Goal: Task Accomplishment & Management: Use online tool/utility

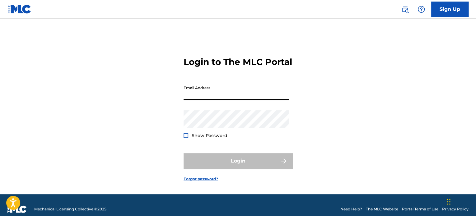
type input "[PERSON_NAME][EMAIL_ADDRESS][DOMAIN_NAME]"
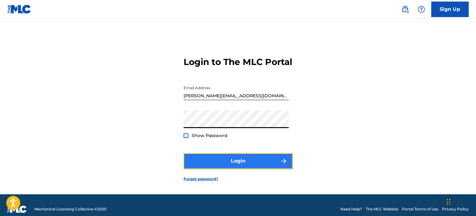
click at [249, 167] on button "Login" at bounding box center [238, 162] width 109 height 16
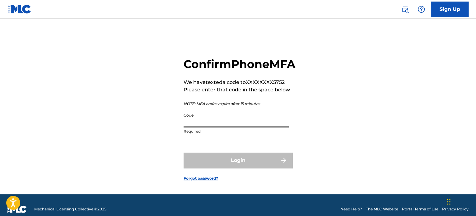
click at [235, 128] on input "Code" at bounding box center [236, 119] width 105 height 18
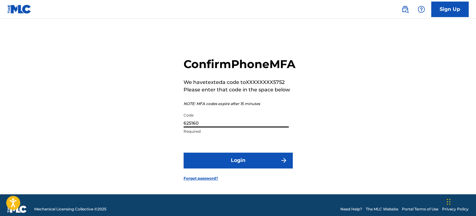
type input "625160"
click at [184, 153] on button "Login" at bounding box center [238, 161] width 109 height 16
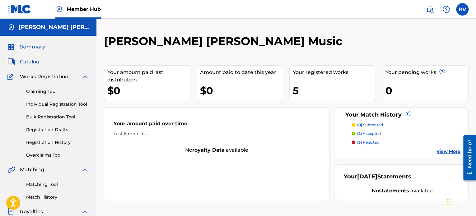
click at [24, 61] on span "Catalog" at bounding box center [30, 61] width 20 height 7
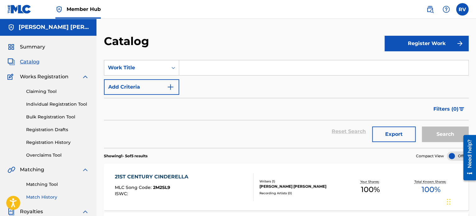
click at [50, 196] on link "Match History" at bounding box center [57, 197] width 63 height 7
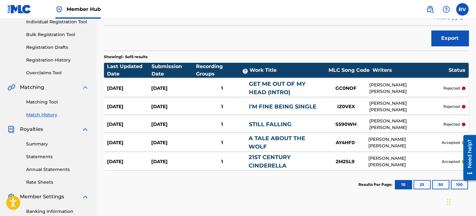
scroll to position [93, 0]
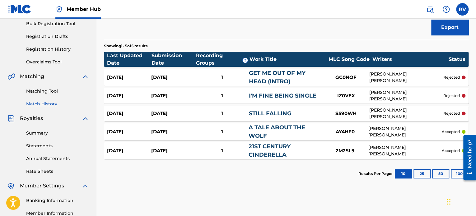
click at [299, 70] on link "GET ME OUT OF MY HEAD (INTRO)" at bounding box center [277, 77] width 57 height 15
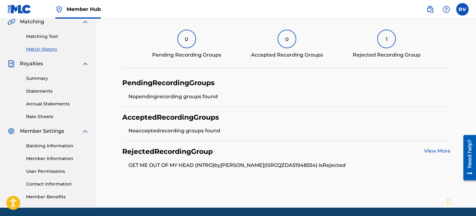
scroll to position [169, 0]
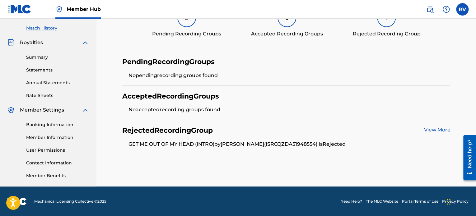
click at [435, 131] on link "View More" at bounding box center [437, 130] width 26 height 6
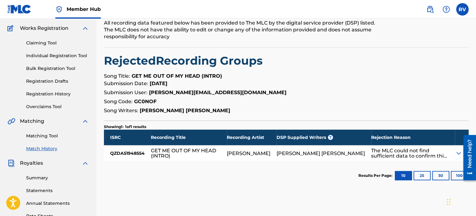
scroll to position [62, 0]
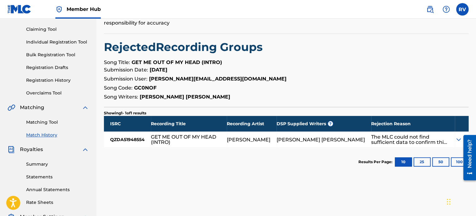
click at [460, 138] on div at bounding box center [467, 158] width 17 height 50
click at [456, 141] on img at bounding box center [458, 139] width 7 height 7
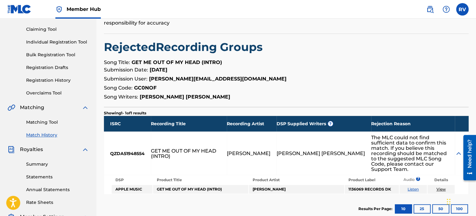
click at [51, 135] on link "Match History" at bounding box center [57, 135] width 63 height 7
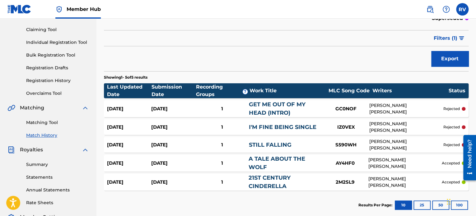
scroll to position [62, 0]
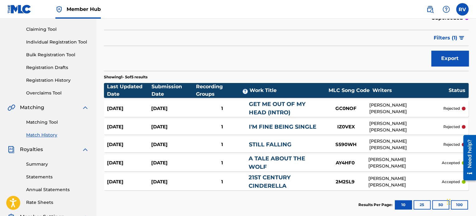
click at [241, 105] on div "1" at bounding box center [222, 108] width 53 height 7
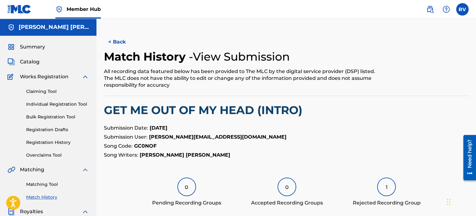
click at [144, 145] on strong "GC0NOF" at bounding box center [145, 146] width 22 height 6
copy strong "GC0NOF"
click at [115, 42] on button "< Back" at bounding box center [122, 42] width 37 height 16
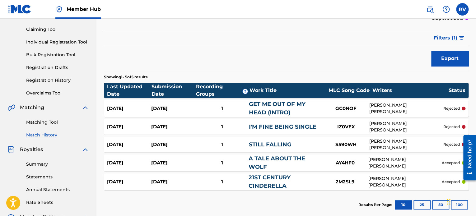
click at [267, 124] on link "I'M FINE BEING SINGLE" at bounding box center [283, 127] width 68 height 7
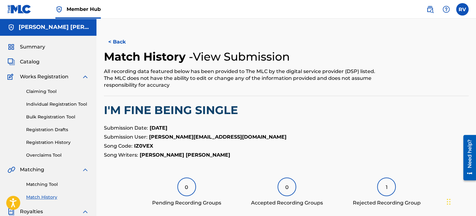
click at [141, 147] on strong "IZ0VEX" at bounding box center [143, 146] width 19 height 6
copy strong "IZ0VEX"
click at [120, 41] on button "< Back" at bounding box center [122, 42] width 37 height 16
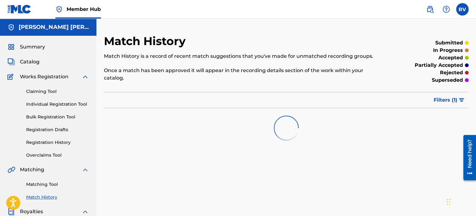
scroll to position [62, 0]
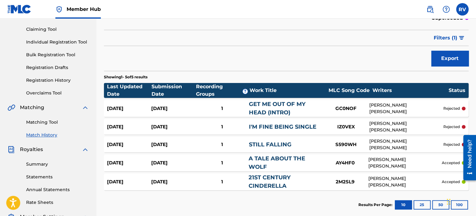
click at [234, 141] on div "1" at bounding box center [222, 144] width 53 height 7
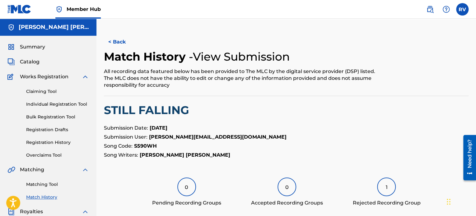
click at [147, 147] on strong "S590WH" at bounding box center [145, 146] width 23 height 6
copy strong "S590WH"
click at [37, 48] on span "Summary" at bounding box center [32, 46] width 25 height 7
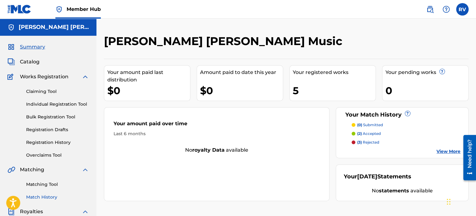
click at [45, 197] on link "Match History" at bounding box center [57, 197] width 63 height 7
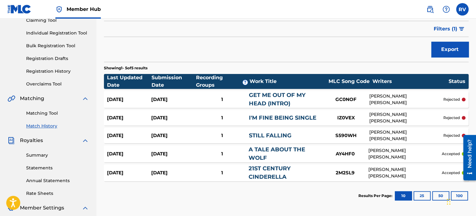
scroll to position [62, 0]
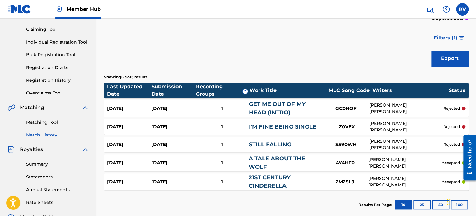
click at [215, 105] on div "1" at bounding box center [222, 108] width 53 height 7
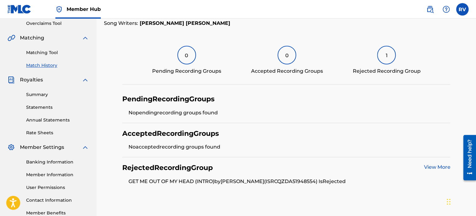
scroll to position [169, 0]
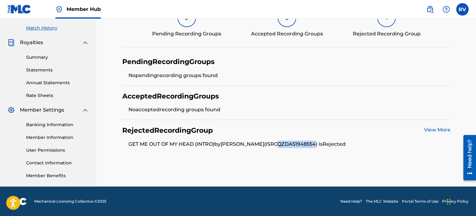
drag, startPoint x: 287, startPoint y: 144, endPoint x: 325, endPoint y: 145, distance: 38.0
click at [325, 145] on li "GET ME OUT OF MY HEAD (INTRO) by RACHEL VOWELL (ISRC QZDA51948554 ) Is Rejected" at bounding box center [290, 144] width 322 height 7
click at [306, 154] on div "< Back Match History - View Submission All recording data featured below has be…" at bounding box center [287, 26] width 380 height 322
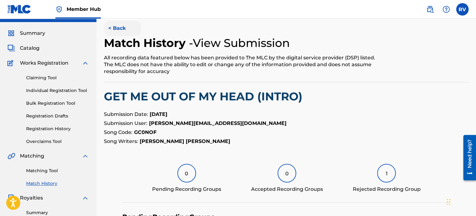
click at [123, 26] on button "< Back" at bounding box center [122, 29] width 37 height 16
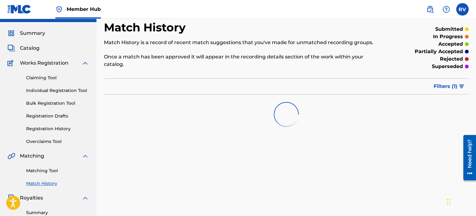
scroll to position [62, 0]
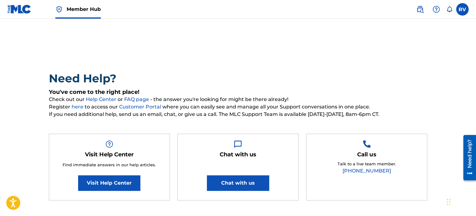
scroll to position [31, 0]
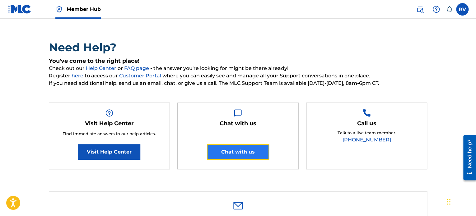
click at [239, 154] on button "Chat with us" at bounding box center [238, 152] width 62 height 16
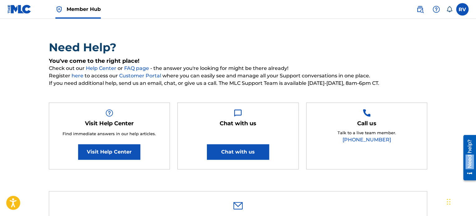
drag, startPoint x: 469, startPoint y: 154, endPoint x: 468, endPoint y: 90, distance: 63.8
click at [468, 133] on html "Need help? Resource Center Help Get the help you need from our knowledge base N…" at bounding box center [467, 158] width 17 height 50
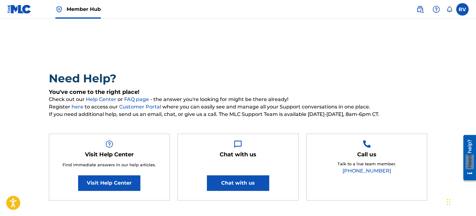
click at [25, 9] on img at bounding box center [19, 9] width 24 height 9
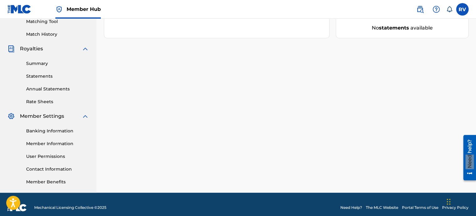
scroll to position [169, 0]
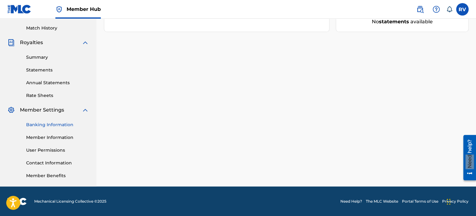
click at [55, 124] on link "Banking Information" at bounding box center [57, 125] width 63 height 7
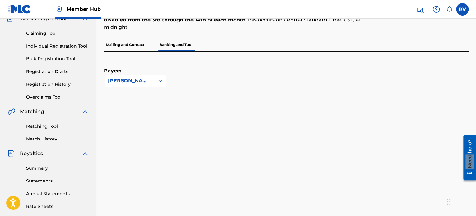
scroll to position [93, 0]
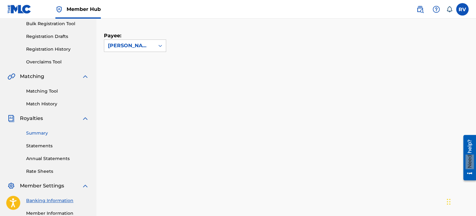
click at [45, 132] on link "Summary" at bounding box center [57, 133] width 63 height 7
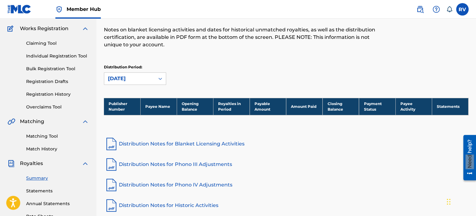
scroll to position [62, 0]
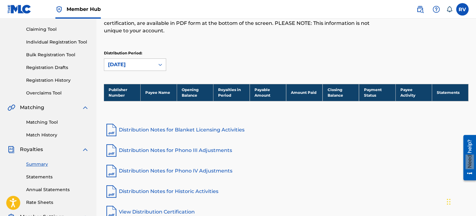
click at [159, 65] on icon at bounding box center [160, 65] width 6 height 6
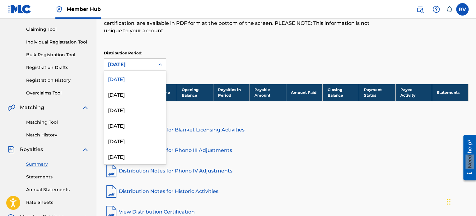
click at [159, 65] on icon at bounding box center [160, 65] width 6 height 6
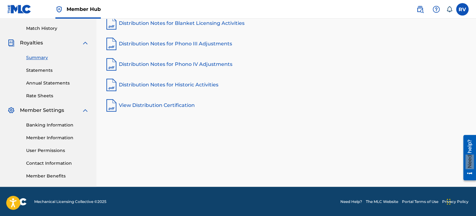
scroll to position [169, 0]
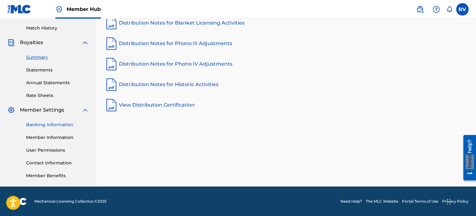
click at [54, 124] on link "Banking Information" at bounding box center [57, 125] width 63 height 7
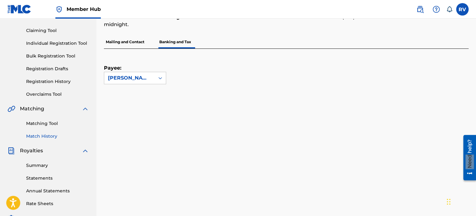
scroll to position [62, 0]
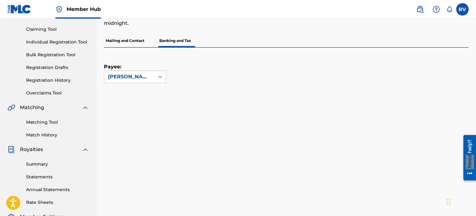
click at [49, 135] on link "Match History" at bounding box center [57, 135] width 63 height 7
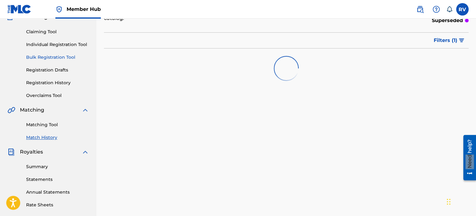
scroll to position [62, 0]
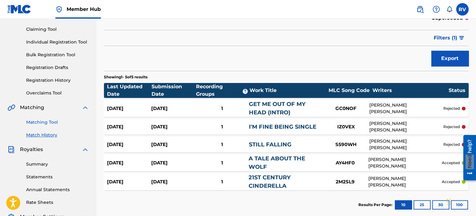
click at [51, 122] on link "Matching Tool" at bounding box center [57, 122] width 63 height 7
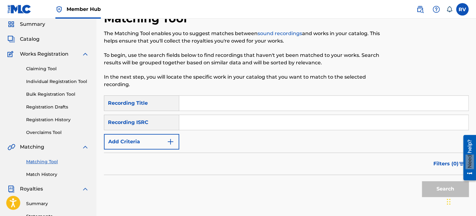
scroll to position [31, 0]
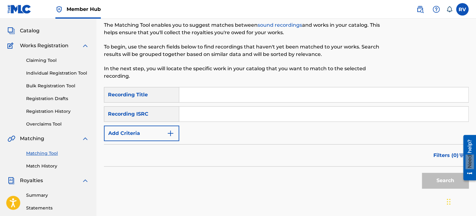
drag, startPoint x: 201, startPoint y: 95, endPoint x: 202, endPoint y: 92, distance: 3.2
click at [201, 95] on input "Search Form" at bounding box center [323, 95] width 289 height 15
type input "i miss you"
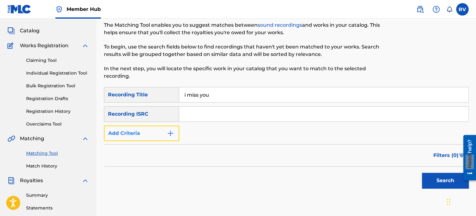
click at [165, 132] on button "Add Criteria" at bounding box center [141, 134] width 75 height 16
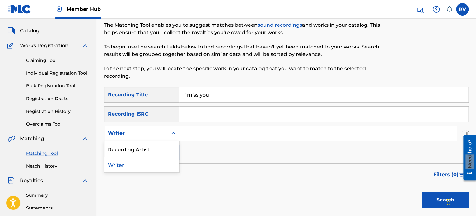
click at [170, 137] on div "Search Form" at bounding box center [173, 133] width 11 height 11
click at [157, 148] on div "Recording Artist" at bounding box center [141, 149] width 75 height 16
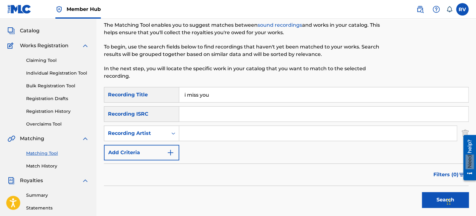
click at [191, 134] on input "Search Form" at bounding box center [318, 133] width 278 height 15
type input "[PERSON_NAME]"
click at [422, 192] on button "Search" at bounding box center [445, 200] width 47 height 16
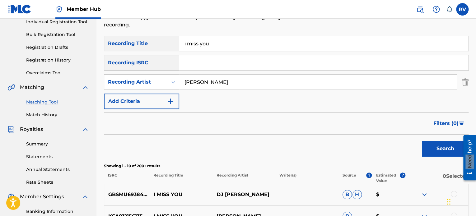
scroll to position [93, 0]
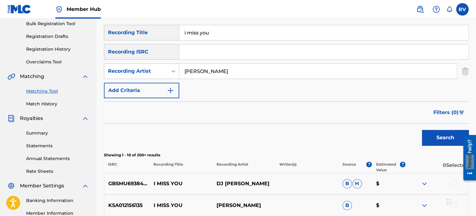
drag, startPoint x: 214, startPoint y: 34, endPoint x: 168, endPoint y: 40, distance: 46.5
click at [168, 40] on div "SearchWithCriteriaae7a884c-a338-4c4e-9f41-0fd3d880e33c Recording Title i miss y…" at bounding box center [286, 33] width 365 height 16
click at [422, 130] on button "Search" at bounding box center [445, 138] width 47 height 16
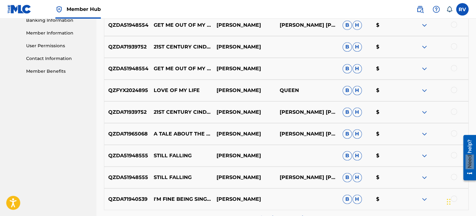
scroll to position [280, 0]
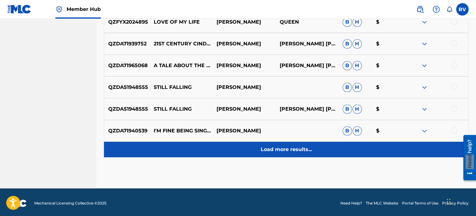
click at [280, 151] on p "Load more results..." at bounding box center [286, 149] width 51 height 7
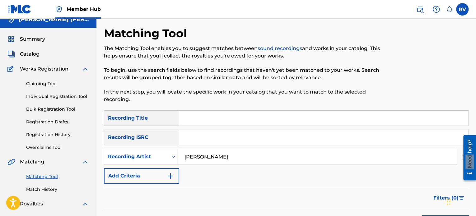
scroll to position [0, 0]
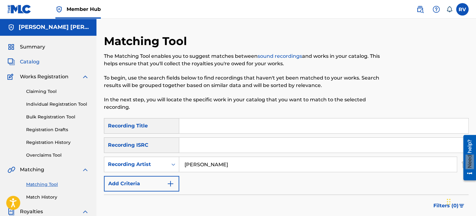
click at [28, 62] on span "Catalog" at bounding box center [30, 61] width 20 height 7
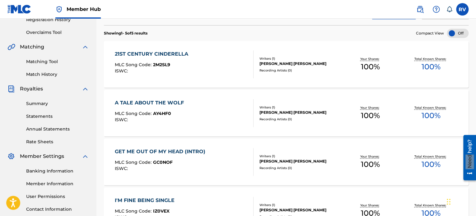
scroll to position [125, 0]
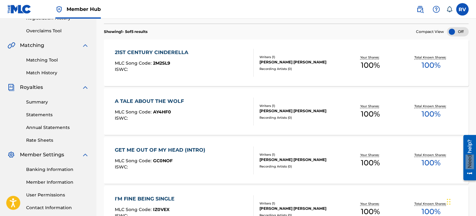
click at [215, 56] on div "21ST CENTURY CINDERELLA MLC Song Code : 2M2SL9 ISWC :" at bounding box center [184, 63] width 139 height 28
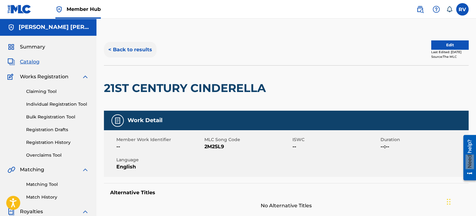
click at [125, 56] on button "< Back to results" at bounding box center [130, 50] width 53 height 16
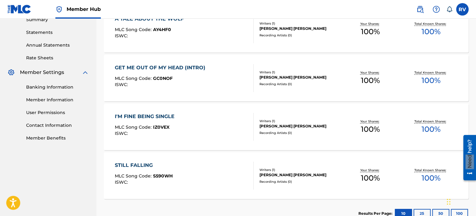
scroll to position [249, 0]
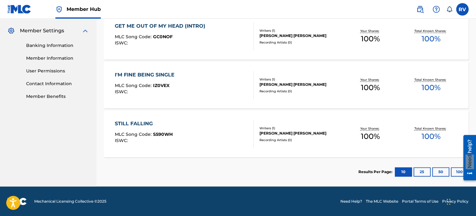
click at [196, 144] on div "STILL FALLING MLC Song Code : S590WH ISWC :" at bounding box center [184, 134] width 139 height 28
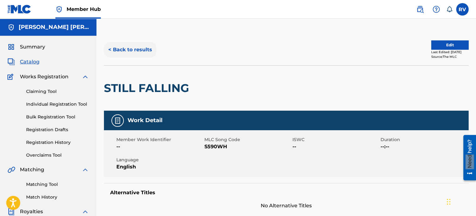
click at [140, 52] on button "< Back to results" at bounding box center [130, 50] width 53 height 16
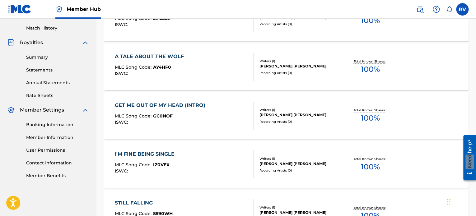
scroll to position [233, 0]
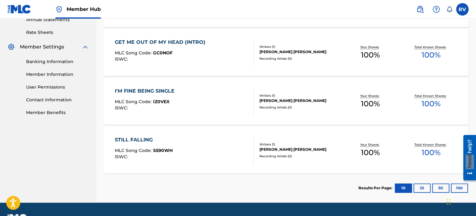
click at [168, 99] on span "IZ0VEX" at bounding box center [161, 102] width 17 height 6
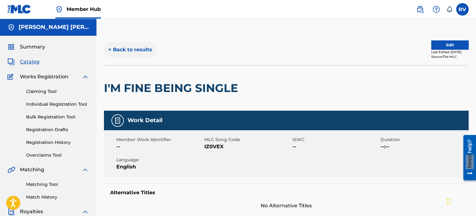
click at [128, 50] on button "< Back to results" at bounding box center [130, 50] width 53 height 16
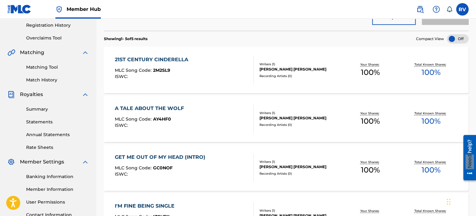
scroll to position [108, 0]
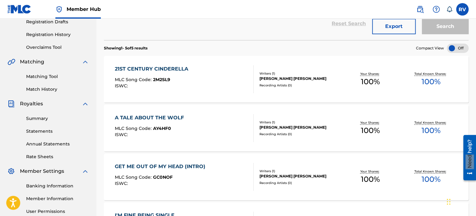
click at [213, 126] on div "A TALE ABOUT THE WOLF MLC Song Code : AY4HF0 ISWC :" at bounding box center [184, 128] width 139 height 28
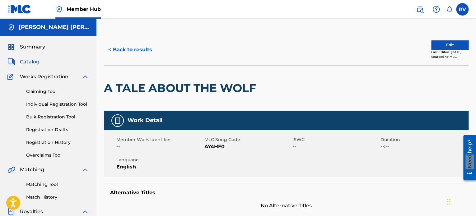
click at [33, 64] on span "Catalog" at bounding box center [30, 61] width 20 height 7
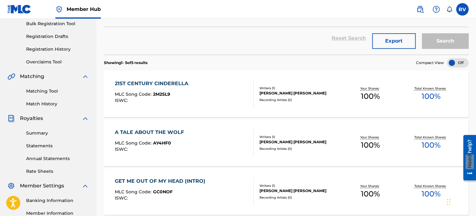
scroll to position [62, 0]
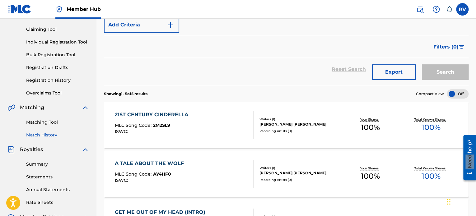
click at [47, 135] on link "Match History" at bounding box center [57, 135] width 63 height 7
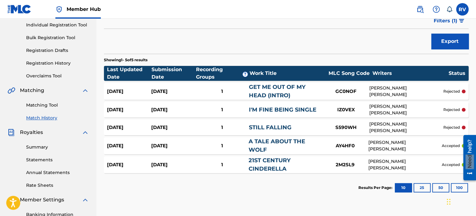
scroll to position [93, 0]
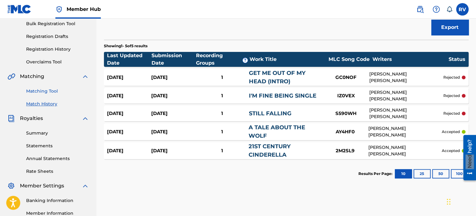
click at [44, 94] on link "Matching Tool" at bounding box center [57, 91] width 63 height 7
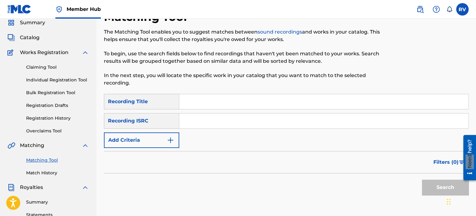
scroll to position [62, 0]
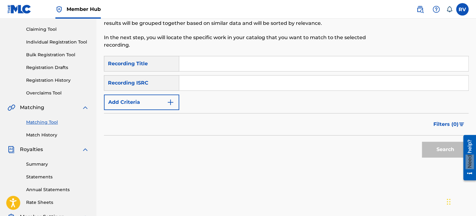
drag, startPoint x: 209, startPoint y: 66, endPoint x: 223, endPoint y: 48, distance: 22.7
click at [209, 66] on input "Search Form" at bounding box center [323, 63] width 289 height 15
type input "A"
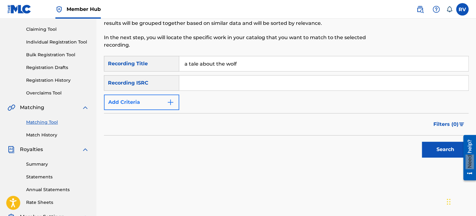
type input "a tale about the wolf"
click at [162, 105] on button "Add Criteria" at bounding box center [141, 103] width 75 height 16
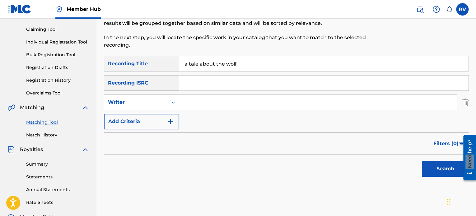
drag, startPoint x: 185, startPoint y: 102, endPoint x: 189, endPoint y: 118, distance: 16.6
click at [185, 102] on input "Search Form" at bounding box center [318, 102] width 278 height 15
type input "[PERSON_NAME] [PERSON_NAME]"
click at [422, 161] on button "Search" at bounding box center [445, 169] width 47 height 16
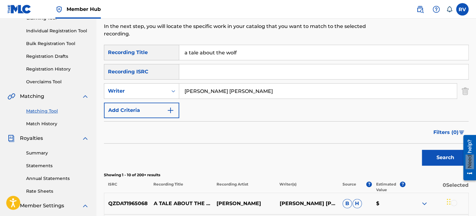
scroll to position [64, 0]
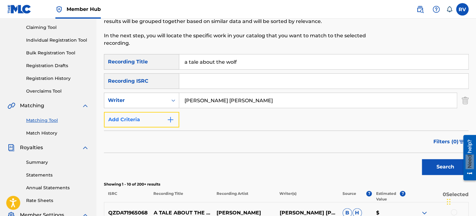
click at [175, 123] on button "Add Criteria" at bounding box center [141, 120] width 75 height 16
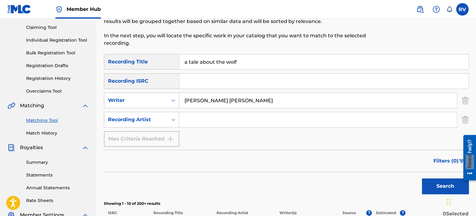
click at [203, 121] on input "Search Form" at bounding box center [318, 119] width 278 height 15
type input "[PERSON_NAME]"
click at [422, 179] on button "Search" at bounding box center [445, 187] width 47 height 16
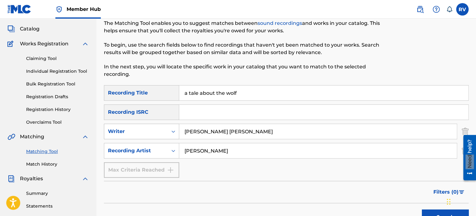
drag, startPoint x: 233, startPoint y: 129, endPoint x: 151, endPoint y: 133, distance: 82.0
click at [151, 133] on div "SearchWithCriteria086ecc7f-bf65-4d86-b2eb-c349144ff821 Writer [PERSON_NAME] [PE…" at bounding box center [286, 132] width 365 height 16
drag, startPoint x: 249, startPoint y: 94, endPoint x: 146, endPoint y: 87, distance: 104.0
click at [146, 87] on div "SearchWithCriteriaae7a884c-a338-4c4e-9f41-0fd3d880e33c Recording Title a tale a…" at bounding box center [286, 93] width 365 height 16
click at [422, 210] on button "Search" at bounding box center [445, 218] width 47 height 16
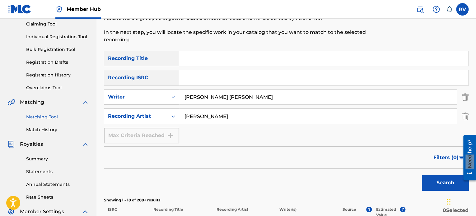
scroll to position [64, 0]
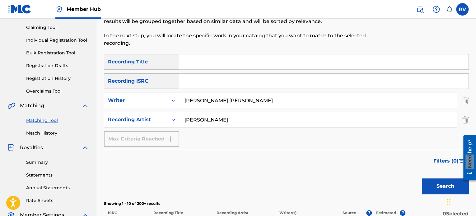
drag, startPoint x: 237, startPoint y: 101, endPoint x: 166, endPoint y: 101, distance: 71.3
click at [166, 101] on div "SearchWithCriteria086ecc7f-bf65-4d86-b2eb-c349144ff821 Writer [PERSON_NAME] [PE…" at bounding box center [286, 101] width 365 height 16
click at [422, 179] on button "Search" at bounding box center [445, 187] width 47 height 16
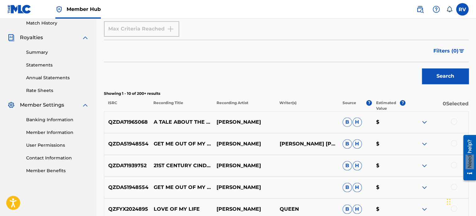
scroll to position [189, 0]
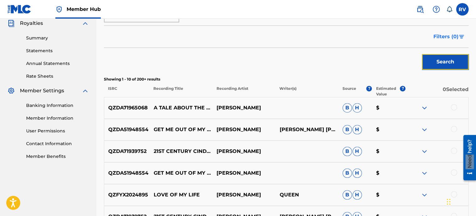
click at [450, 62] on button "Search" at bounding box center [445, 62] width 47 height 16
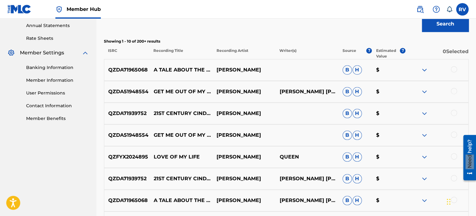
scroll to position [220, 0]
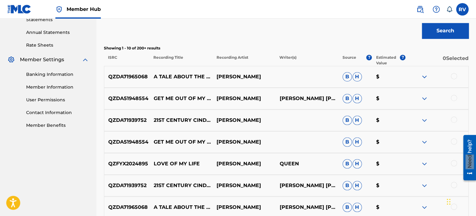
click at [454, 74] on div at bounding box center [454, 76] width 6 height 6
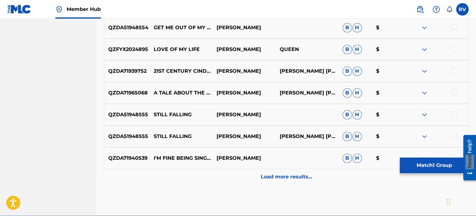
scroll to position [344, 0]
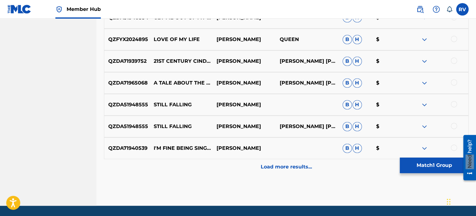
click at [456, 82] on div at bounding box center [454, 82] width 6 height 6
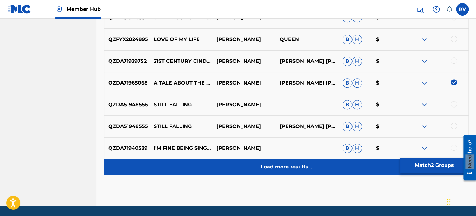
click at [299, 168] on p "Load more results..." at bounding box center [286, 166] width 51 height 7
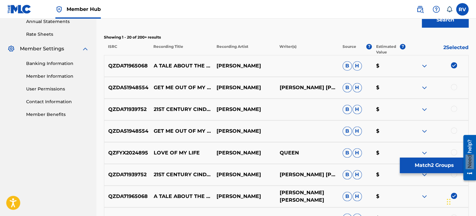
scroll to position [220, 0]
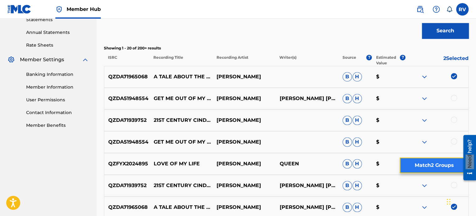
click at [422, 165] on button "Match 2 Groups" at bounding box center [434, 166] width 69 height 16
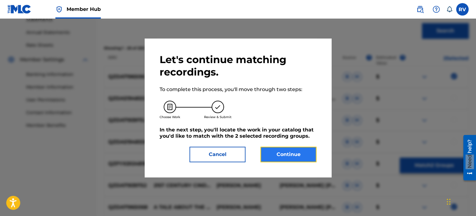
click at [287, 156] on button "Continue" at bounding box center [289, 155] width 56 height 16
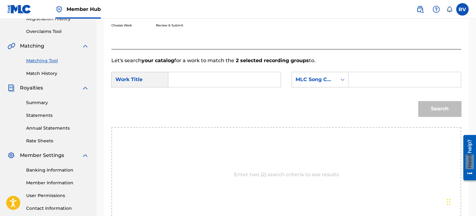
scroll to position [105, 0]
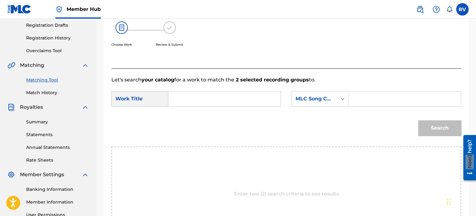
click at [183, 95] on input "Search Form" at bounding box center [225, 99] width 102 height 15
click at [178, 125] on div "a tale about the wol f" at bounding box center [179, 127] width 11 height 41
type input "a tale about the wolf"
click at [372, 100] on input "Search Form" at bounding box center [405, 99] width 102 height 15
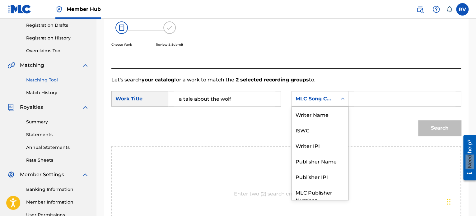
click at [338, 94] on div "Search Form" at bounding box center [342, 98] width 11 height 11
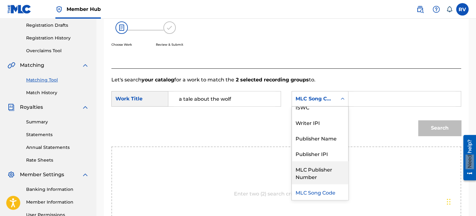
scroll to position [0, 0]
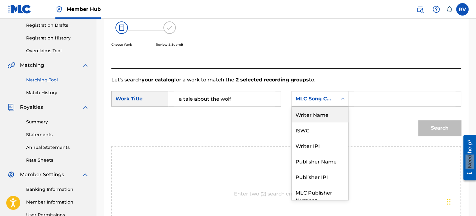
click at [329, 116] on div "Writer Name" at bounding box center [320, 115] width 56 height 16
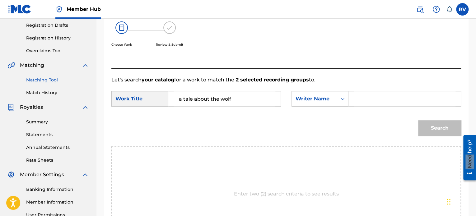
click at [354, 99] on input "Search Form" at bounding box center [405, 99] width 102 height 15
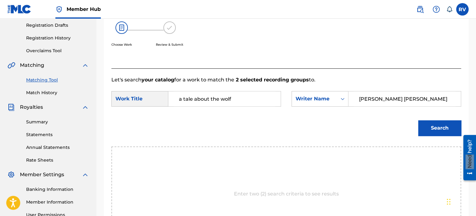
type input "[PERSON_NAME] [PERSON_NAME]"
click at [419, 121] on button "Search" at bounding box center [440, 129] width 43 height 16
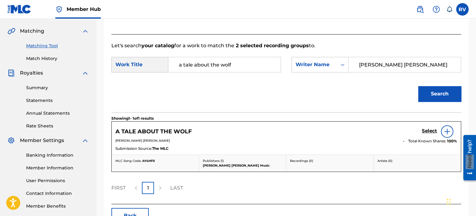
scroll to position [167, 0]
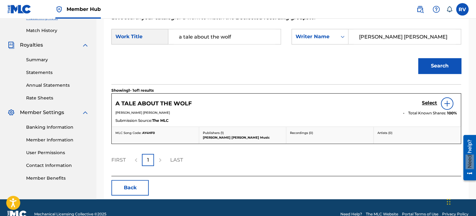
click at [448, 108] on div at bounding box center [447, 103] width 12 height 12
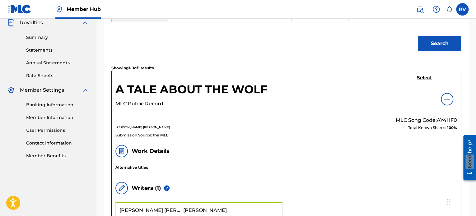
scroll to position [200, 0]
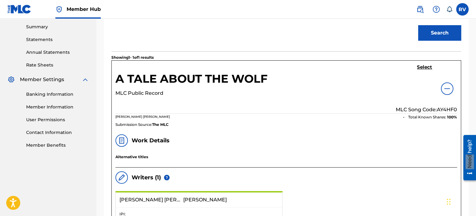
click at [448, 88] on img at bounding box center [447, 88] width 7 height 7
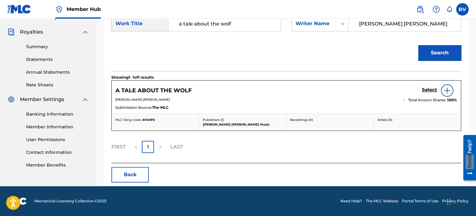
scroll to position [179, 0]
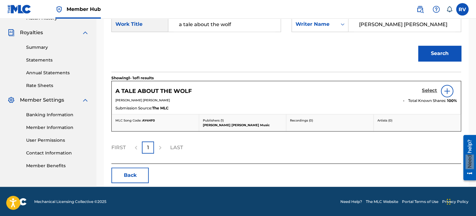
click at [428, 90] on h5 "Select" at bounding box center [429, 91] width 15 height 6
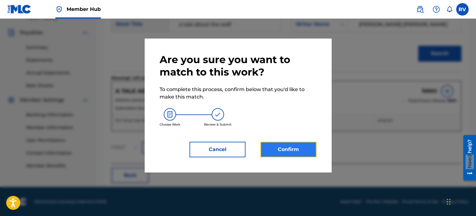
click at [283, 151] on button "Confirm" at bounding box center [289, 150] width 56 height 16
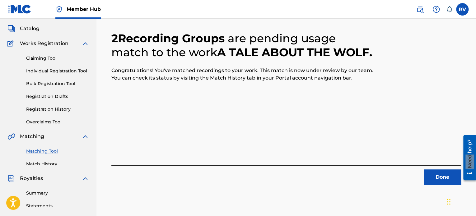
scroll to position [62, 0]
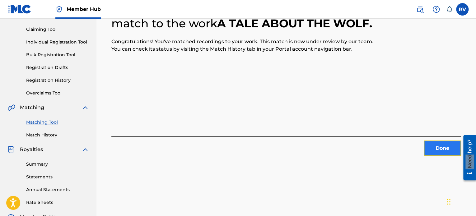
click at [433, 147] on button "Done" at bounding box center [442, 149] width 37 height 16
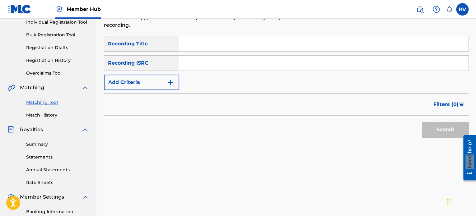
scroll to position [93, 0]
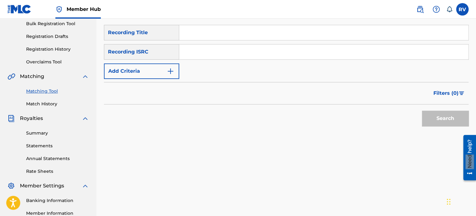
click at [44, 102] on link "Match History" at bounding box center [57, 104] width 63 height 7
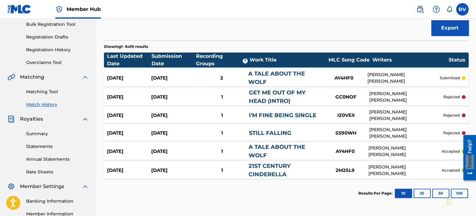
scroll to position [93, 0]
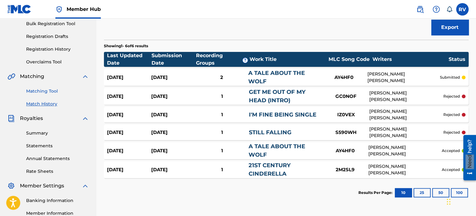
click at [47, 90] on link "Matching Tool" at bounding box center [57, 91] width 63 height 7
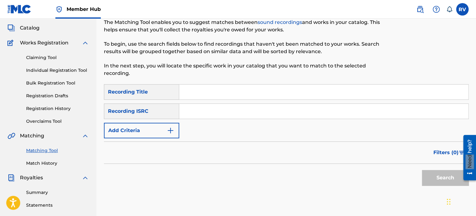
scroll to position [93, 0]
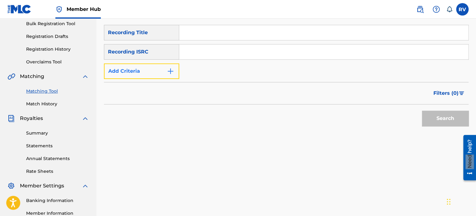
click at [167, 69] on img "Search Form" at bounding box center [170, 71] width 7 height 7
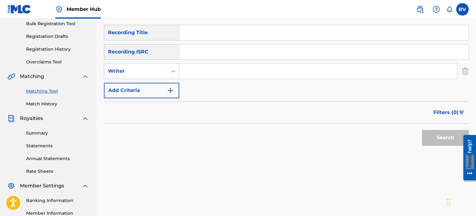
drag, startPoint x: 201, startPoint y: 70, endPoint x: 207, endPoint y: 92, distance: 22.4
click at [201, 70] on input "Search Form" at bounding box center [318, 71] width 278 height 15
type input "[PERSON_NAME] [PERSON_NAME]"
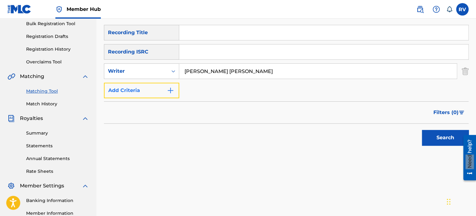
click at [160, 91] on button "Add Criteria" at bounding box center [141, 91] width 75 height 16
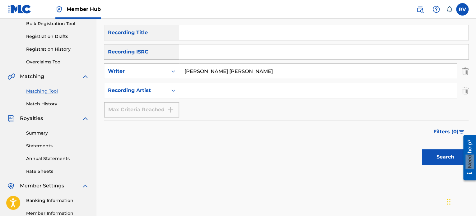
click at [202, 89] on input "Search Form" at bounding box center [318, 90] width 278 height 15
type input "[PERSON_NAME]"
click at [422, 149] on button "Search" at bounding box center [445, 157] width 47 height 16
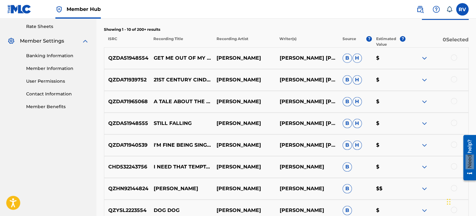
scroll to position [249, 0]
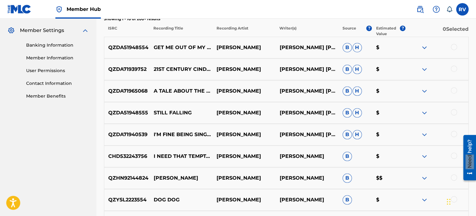
click at [454, 48] on div at bounding box center [454, 47] width 6 height 6
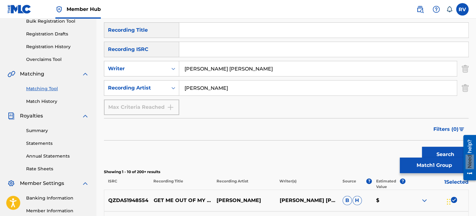
scroll to position [93, 0]
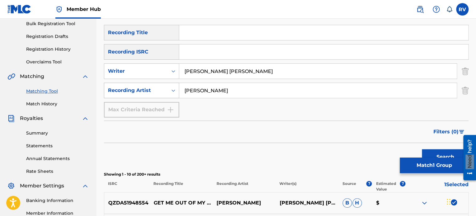
drag, startPoint x: 254, startPoint y: 73, endPoint x: 166, endPoint y: 83, distance: 88.1
click at [166, 83] on div "SearchWithCriteriaae7a884c-a338-4c4e-9f41-0fd3d880e33c Recording Title SearchWi…" at bounding box center [286, 71] width 365 height 93
click at [422, 149] on button "Search" at bounding box center [445, 157] width 47 height 16
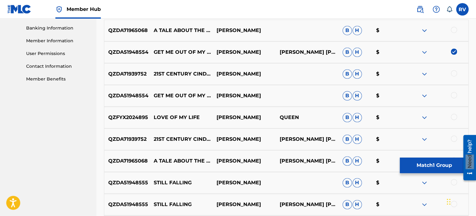
scroll to position [280, 0]
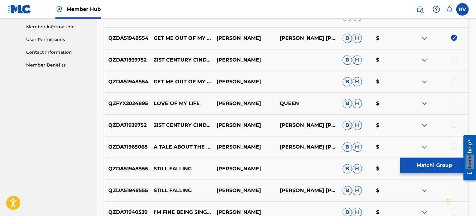
click at [453, 81] on div at bounding box center [454, 81] width 6 height 6
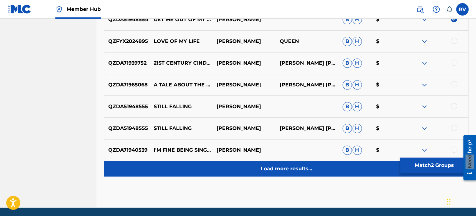
click at [295, 172] on p "Load more results..." at bounding box center [286, 168] width 51 height 7
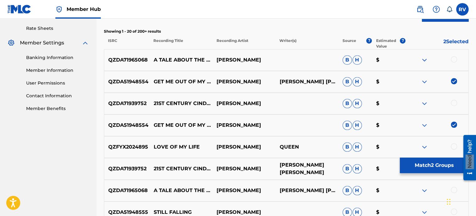
scroll to position [218, 0]
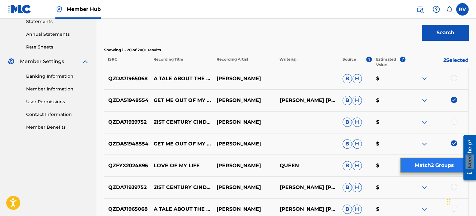
click at [433, 167] on button "Match 2 Groups" at bounding box center [434, 166] width 69 height 16
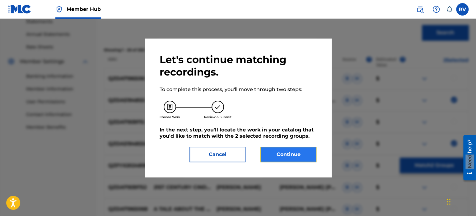
click at [301, 157] on button "Continue" at bounding box center [289, 155] width 56 height 16
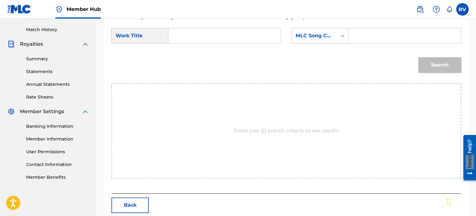
scroll to position [136, 0]
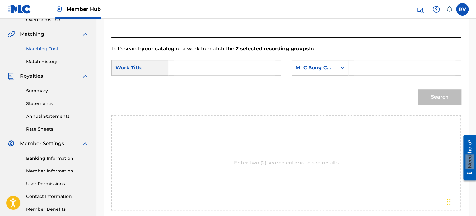
click at [216, 70] on input "Search Form" at bounding box center [225, 67] width 102 height 15
click at [180, 91] on strong "me" at bounding box center [183, 89] width 8 height 6
type input "get me out of my head (intro)"
click at [336, 68] on div "MLC Song Code" at bounding box center [314, 68] width 45 height 12
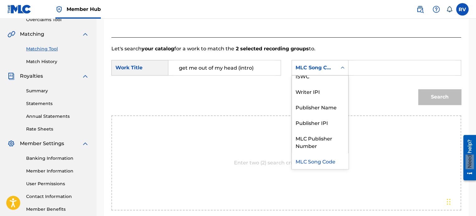
scroll to position [0, 0]
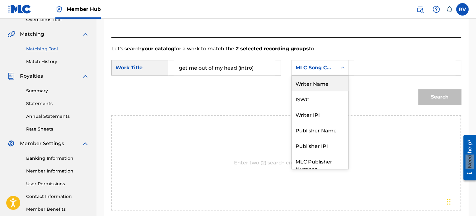
click at [324, 86] on div "Writer Name" at bounding box center [320, 84] width 56 height 16
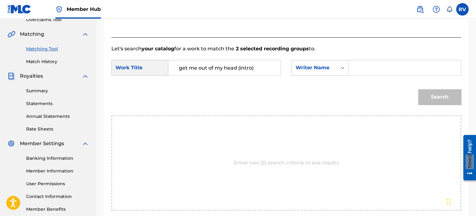
click at [367, 66] on input "Search Form" at bounding box center [405, 67] width 102 height 15
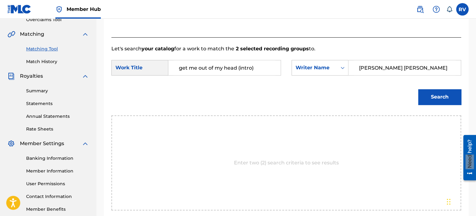
type input "[PERSON_NAME] [PERSON_NAME]"
click at [419, 89] on button "Search" at bounding box center [440, 97] width 43 height 16
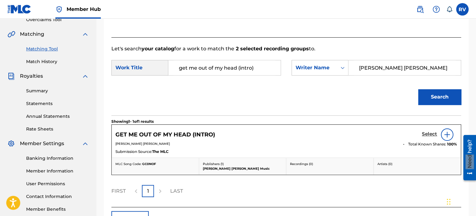
click at [432, 132] on h5 "Select" at bounding box center [429, 134] width 15 height 6
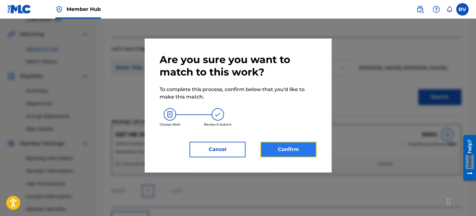
click at [301, 150] on button "Confirm" at bounding box center [289, 150] width 56 height 16
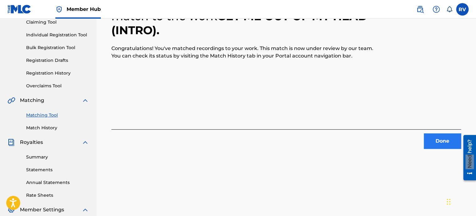
scroll to position [73, 0]
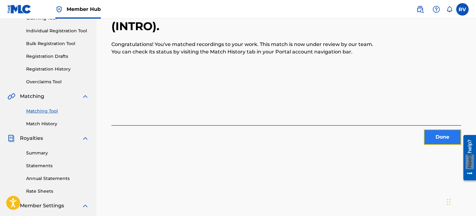
click at [453, 140] on button "Done" at bounding box center [442, 138] width 37 height 16
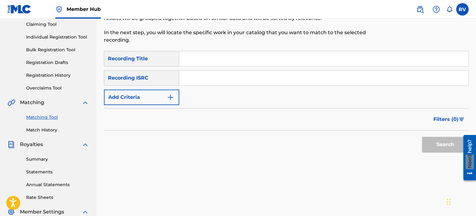
scroll to position [45, 0]
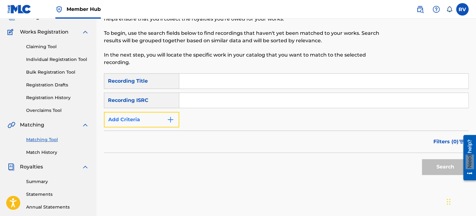
click at [160, 121] on button "Add Criteria" at bounding box center [141, 120] width 75 height 16
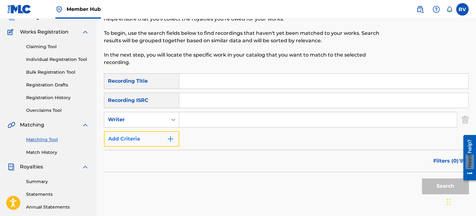
click at [169, 138] on img "Search Form" at bounding box center [170, 138] width 7 height 7
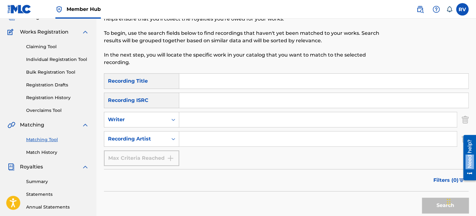
click at [463, 137] on div at bounding box center [467, 158] width 17 height 50
click at [464, 121] on img "Search Form" at bounding box center [465, 120] width 7 height 16
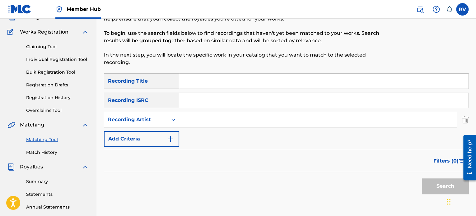
drag, startPoint x: 234, startPoint y: 118, endPoint x: 233, endPoint y: 127, distance: 8.6
click at [234, 118] on input "Search Form" at bounding box center [318, 119] width 278 height 15
type input "[PERSON_NAME]"
click at [434, 184] on button "Search" at bounding box center [445, 187] width 47 height 16
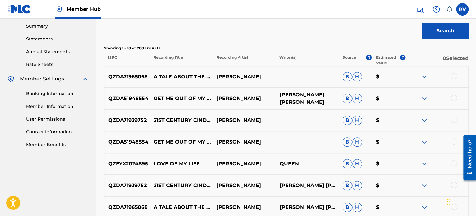
scroll to position [232, 0]
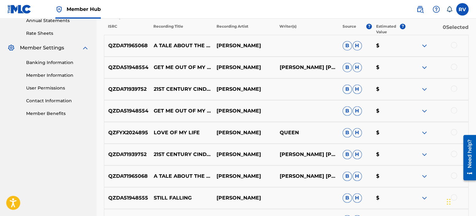
click at [455, 88] on div at bounding box center [454, 89] width 6 height 6
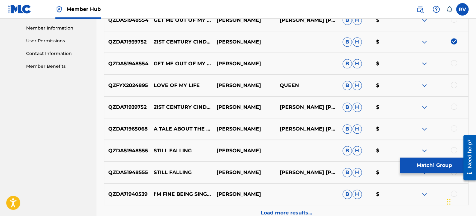
scroll to position [294, 0]
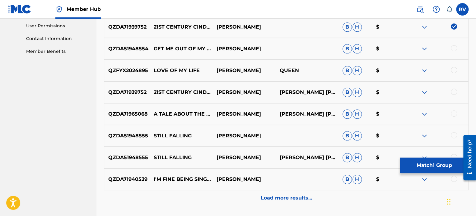
click at [455, 91] on div at bounding box center [454, 92] width 6 height 6
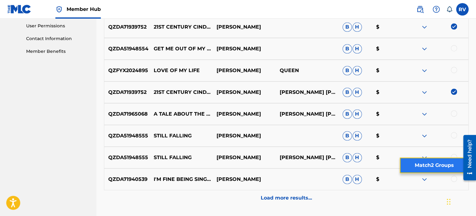
click at [432, 164] on button "Match 2 Groups" at bounding box center [434, 166] width 69 height 16
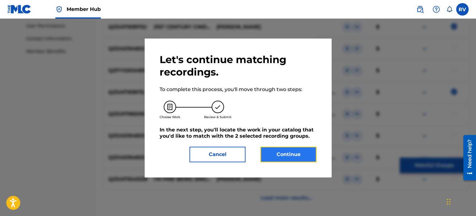
click at [298, 156] on button "Continue" at bounding box center [289, 155] width 56 height 16
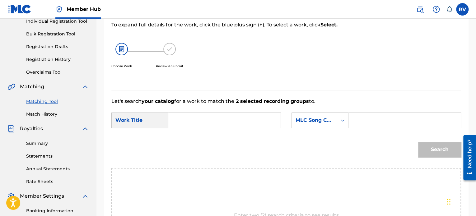
scroll to position [105, 0]
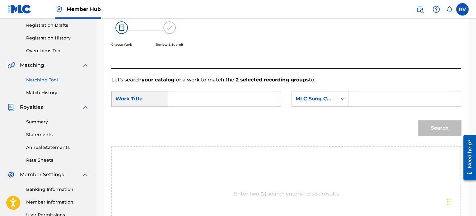
click at [208, 100] on input "Search Form" at bounding box center [225, 99] width 102 height 15
click at [181, 117] on div "21st century cinderella" at bounding box center [179, 116] width 11 height 19
type input "21st century cinderella"
click at [378, 100] on input "Search Form" at bounding box center [405, 99] width 102 height 15
click at [337, 99] on div "MLC Song Code" at bounding box center [320, 99] width 57 height 16
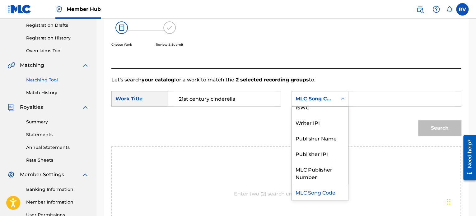
scroll to position [0, 0]
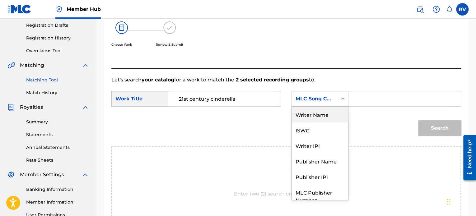
click at [320, 113] on div "Writer Name" at bounding box center [320, 115] width 56 height 16
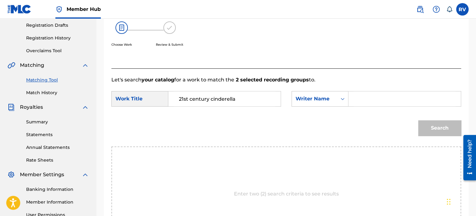
click at [374, 100] on input "Search Form" at bounding box center [405, 99] width 102 height 15
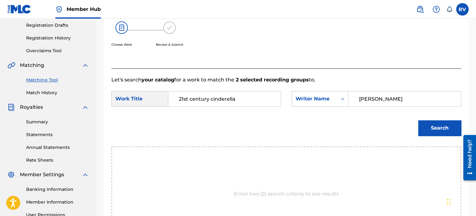
type input "[PERSON_NAME]"
click at [419, 121] on button "Search" at bounding box center [440, 129] width 43 height 16
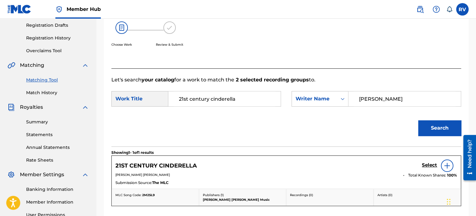
scroll to position [167, 0]
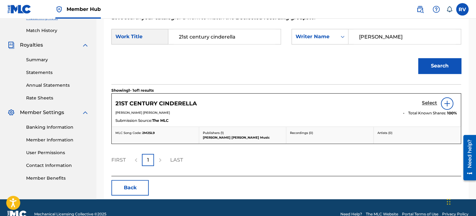
click at [426, 103] on h5 "Select" at bounding box center [429, 103] width 15 height 6
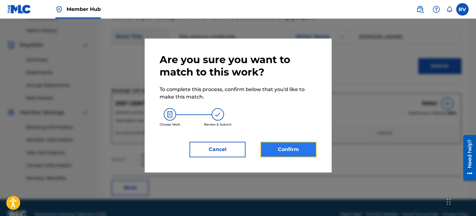
click at [294, 153] on button "Confirm" at bounding box center [289, 150] width 56 height 16
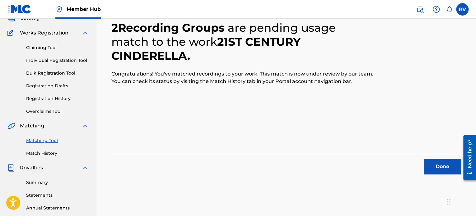
scroll to position [42, 0]
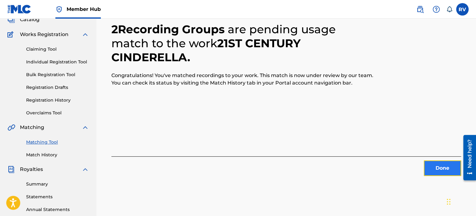
click at [431, 165] on button "Done" at bounding box center [442, 169] width 37 height 16
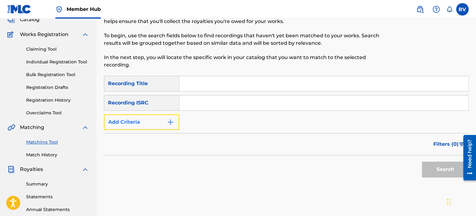
click at [171, 117] on button "Add Criteria" at bounding box center [141, 123] width 75 height 16
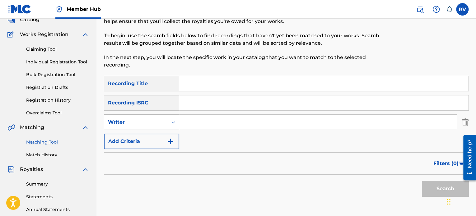
click at [170, 122] on div "Search Form" at bounding box center [173, 122] width 11 height 11
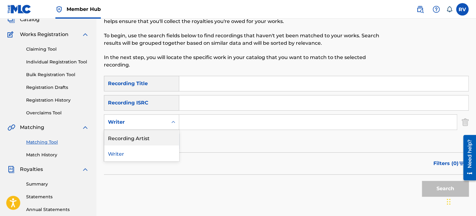
click at [157, 141] on div "Recording Artist" at bounding box center [141, 138] width 75 height 16
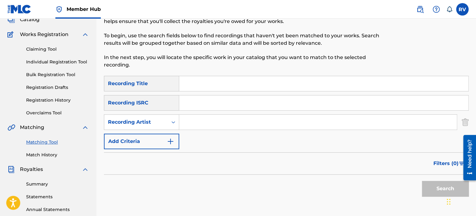
click at [199, 127] on input "Search Form" at bounding box center [318, 122] width 278 height 15
type input "[PERSON_NAME]"
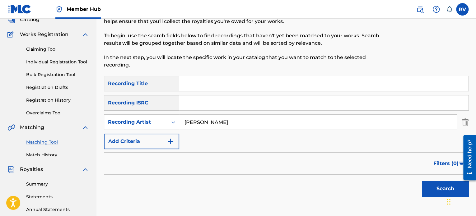
click at [422, 181] on button "Search" at bounding box center [445, 189] width 47 height 16
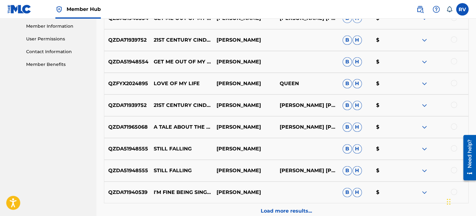
scroll to position [291, 0]
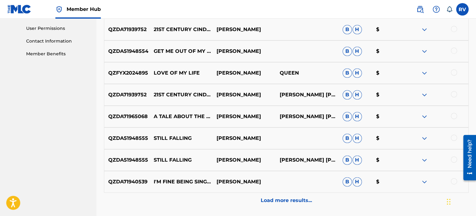
click at [454, 140] on div at bounding box center [454, 138] width 6 height 6
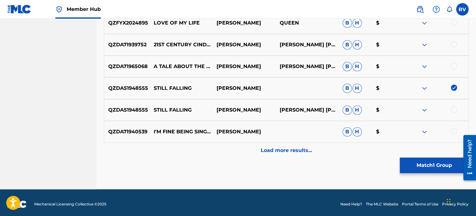
scroll to position [344, 0]
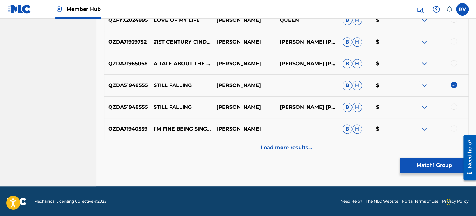
click at [454, 107] on div at bounding box center [454, 107] width 6 height 6
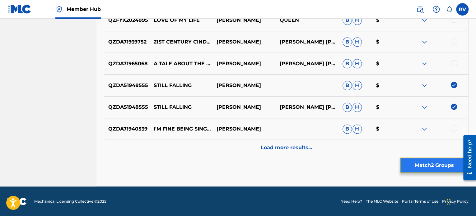
click at [434, 167] on button "Match 2 Groups" at bounding box center [434, 166] width 69 height 16
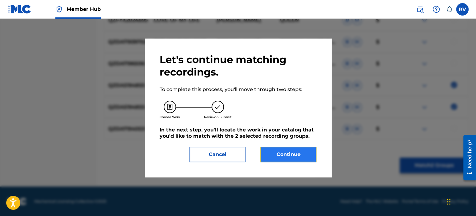
click at [287, 154] on button "Continue" at bounding box center [289, 155] width 56 height 16
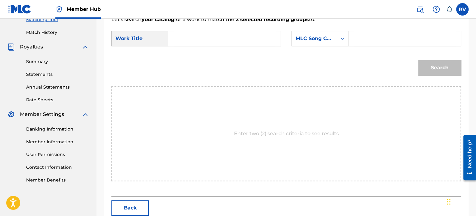
scroll to position [136, 0]
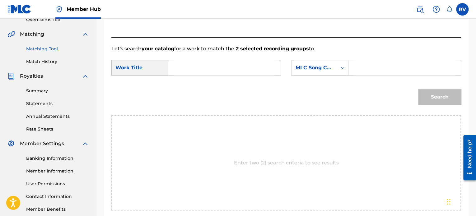
click at [191, 70] on input "Search Form" at bounding box center [225, 67] width 102 height 15
click at [189, 85] on span "falling" at bounding box center [197, 82] width 16 height 6
type input "still falling"
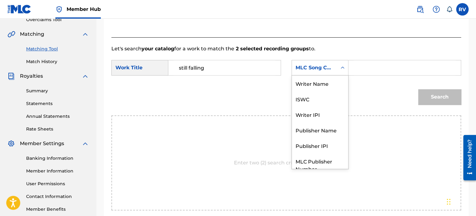
click at [343, 69] on icon "Search Form" at bounding box center [343, 68] width 6 height 6
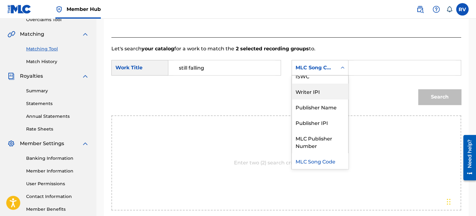
scroll to position [0, 0]
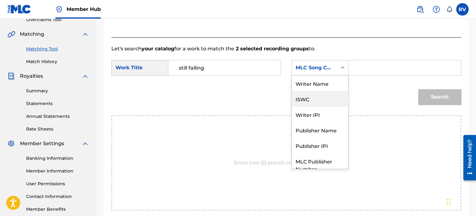
click at [324, 82] on div "Writer Name" at bounding box center [320, 84] width 56 height 16
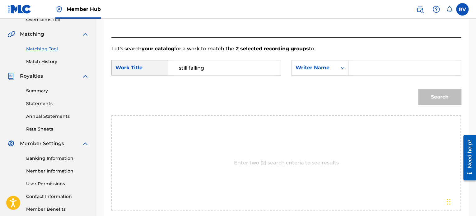
click at [358, 64] on input "Search Form" at bounding box center [405, 67] width 102 height 15
type input "[PERSON_NAME]"
click at [419, 89] on button "Search" at bounding box center [440, 97] width 43 height 16
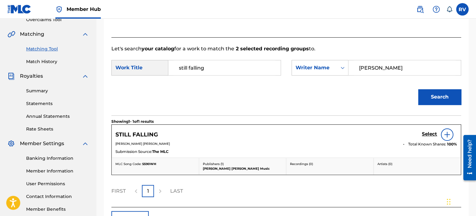
scroll to position [167, 0]
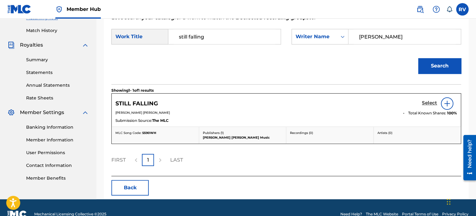
click at [430, 102] on h5 "Select" at bounding box center [429, 103] width 15 height 6
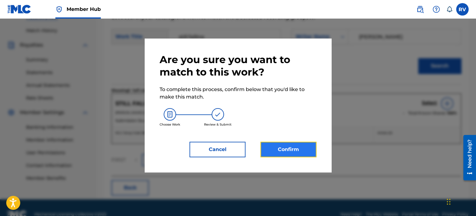
click at [289, 152] on button "Confirm" at bounding box center [289, 150] width 56 height 16
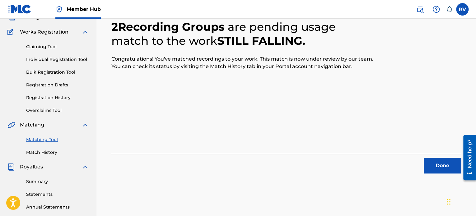
scroll to position [42, 0]
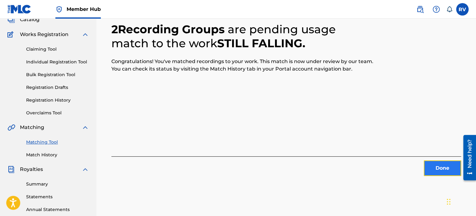
click at [430, 172] on button "Done" at bounding box center [442, 169] width 37 height 16
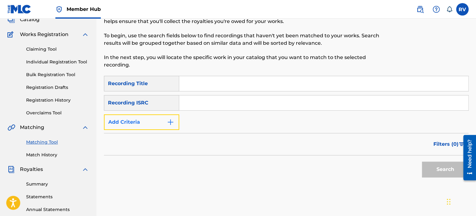
click at [154, 126] on button "Add Criteria" at bounding box center [141, 123] width 75 height 16
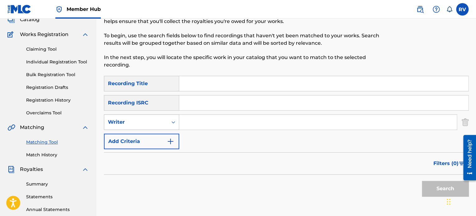
drag, startPoint x: 178, startPoint y: 123, endPoint x: 163, endPoint y: 124, distance: 15.3
click at [178, 123] on div "Search Form" at bounding box center [173, 122] width 11 height 11
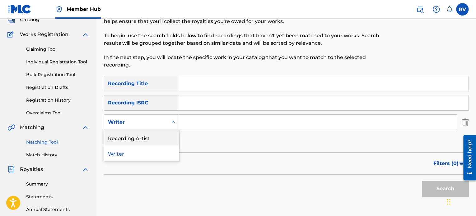
click at [142, 138] on div "Recording Artist" at bounding box center [141, 138] width 75 height 16
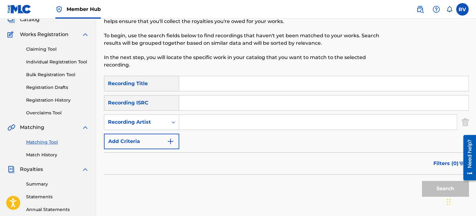
drag, startPoint x: 206, startPoint y: 124, endPoint x: 206, endPoint y: 127, distance: 3.4
click at [206, 124] on input "Search Form" at bounding box center [318, 122] width 278 height 15
type input "[PERSON_NAME]"
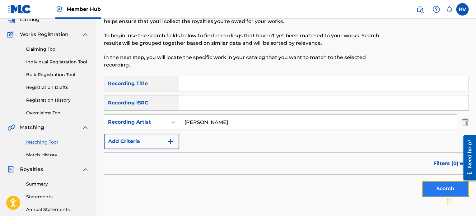
click at [433, 181] on button "Search" at bounding box center [445, 189] width 47 height 16
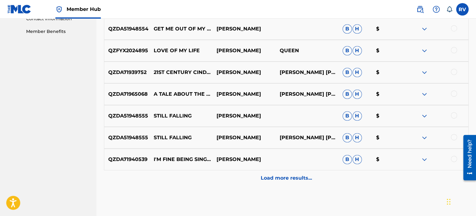
scroll to position [323, 0]
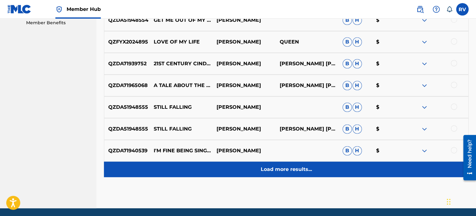
click at [311, 167] on p "Load more results..." at bounding box center [286, 169] width 51 height 7
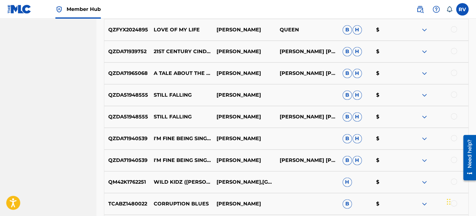
scroll to position [354, 0]
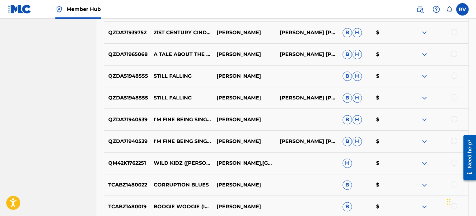
click at [452, 119] on div at bounding box center [454, 119] width 6 height 6
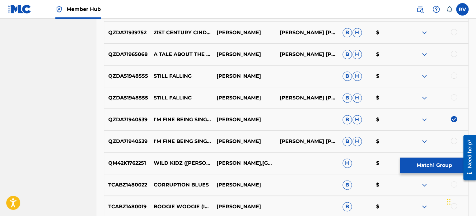
click at [454, 140] on div at bounding box center [454, 141] width 6 height 6
click at [424, 118] on img at bounding box center [424, 119] width 7 height 7
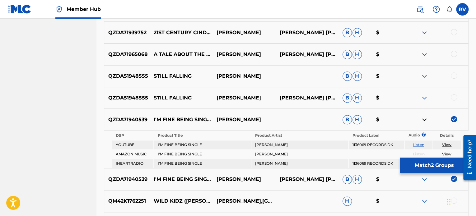
click at [424, 118] on img at bounding box center [424, 119] width 7 height 7
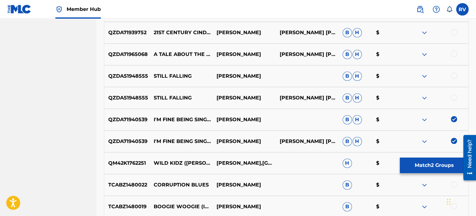
click at [424, 118] on img at bounding box center [424, 119] width 7 height 7
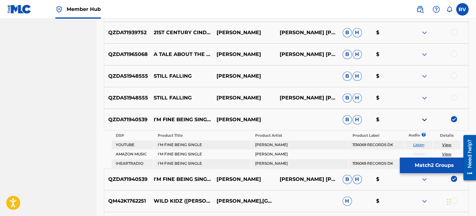
click at [446, 144] on link "View" at bounding box center [447, 145] width 9 height 5
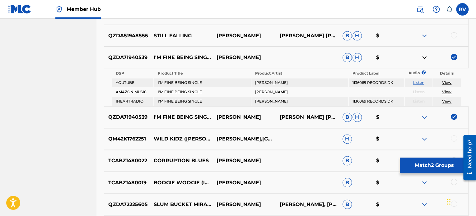
scroll to position [385, 0]
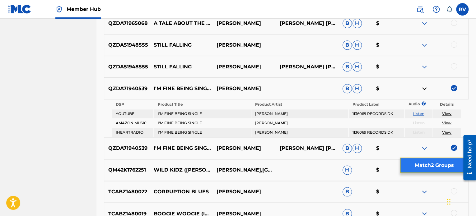
click at [431, 168] on button "Match 2 Groups" at bounding box center [434, 166] width 69 height 16
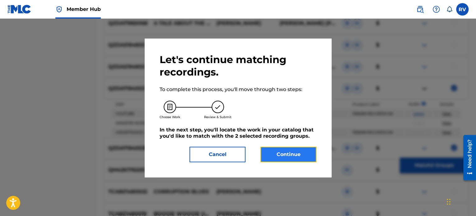
click at [288, 155] on button "Continue" at bounding box center [289, 155] width 56 height 16
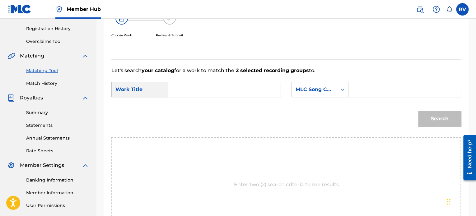
scroll to position [105, 0]
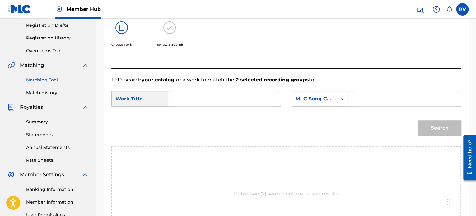
click at [180, 98] on input "Search Form" at bounding box center [225, 99] width 102 height 15
click at [182, 120] on span "fine being single" at bounding box center [188, 120] width 18 height 21
type input "i'm fine being single"
click at [338, 102] on div "Search Form" at bounding box center [342, 98] width 11 height 11
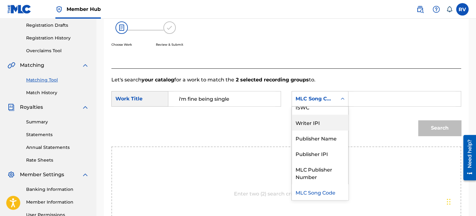
scroll to position [0, 0]
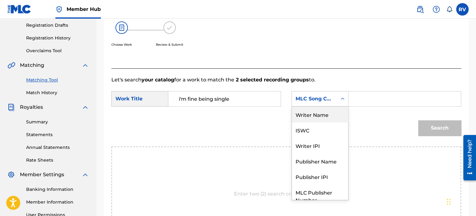
click at [323, 114] on div "Writer Name" at bounding box center [320, 115] width 56 height 16
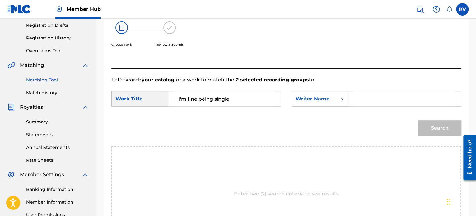
click at [365, 100] on input "Search Form" at bounding box center [405, 99] width 102 height 15
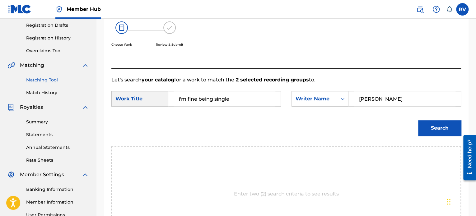
type input "[PERSON_NAME]"
click at [419, 121] on button "Search" at bounding box center [440, 129] width 43 height 16
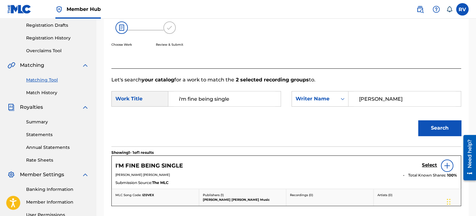
scroll to position [136, 0]
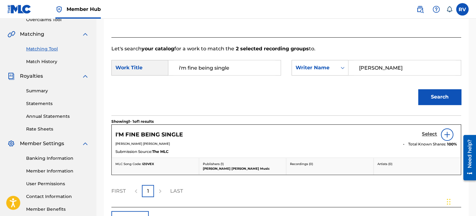
click at [429, 134] on h5 "Select" at bounding box center [429, 134] width 15 height 6
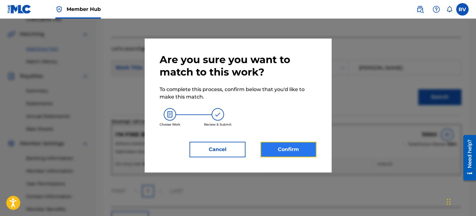
click at [291, 153] on button "Confirm" at bounding box center [289, 150] width 56 height 16
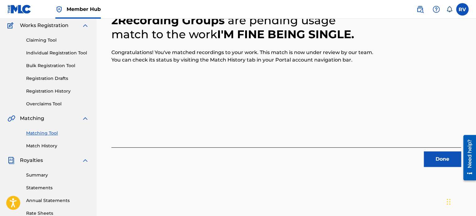
scroll to position [42, 0]
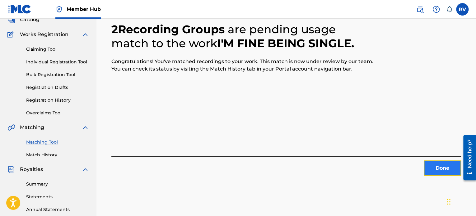
click at [438, 167] on button "Done" at bounding box center [442, 169] width 37 height 16
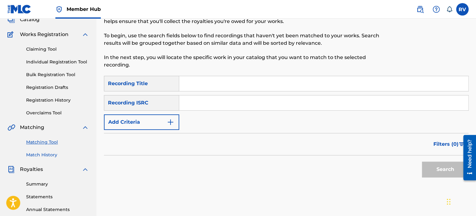
click at [46, 157] on link "Match History" at bounding box center [57, 155] width 63 height 7
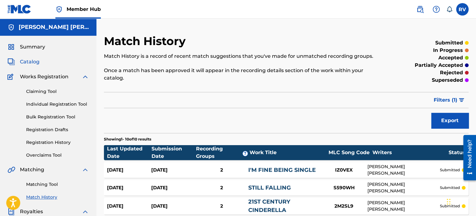
click at [33, 63] on span "Catalog" at bounding box center [30, 61] width 20 height 7
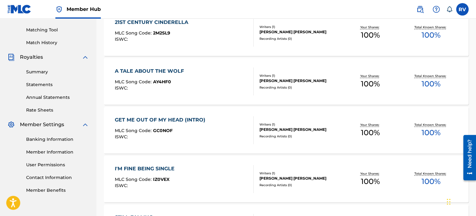
scroll to position [124, 0]
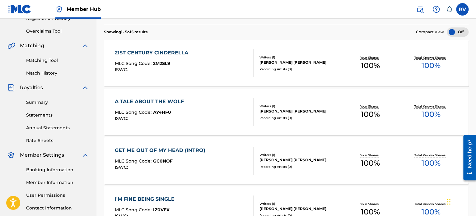
click at [194, 108] on div "A TALE ABOUT THE WOLF MLC Song Code : AY4HF0 ISWC :" at bounding box center [184, 112] width 139 height 28
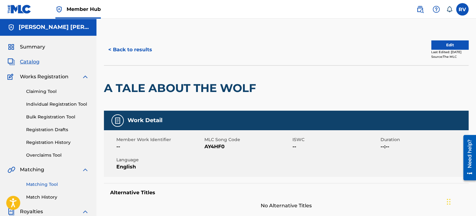
click at [43, 185] on link "Matching Tool" at bounding box center [57, 185] width 63 height 7
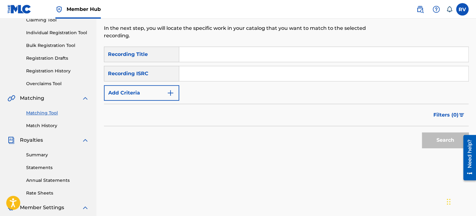
scroll to position [93, 0]
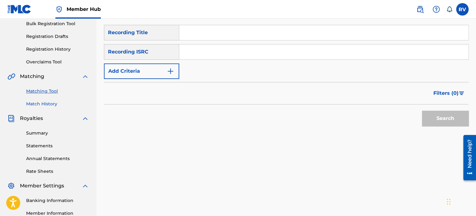
click at [39, 104] on link "Match History" at bounding box center [57, 104] width 63 height 7
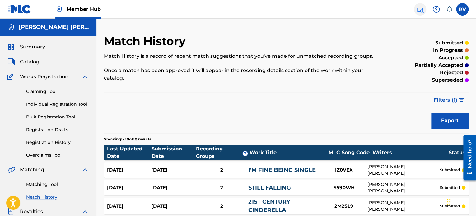
click at [421, 11] on img at bounding box center [420, 9] width 7 height 7
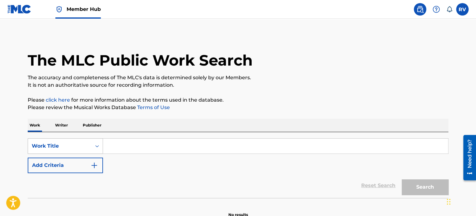
click at [79, 144] on div "Work Title" at bounding box center [65, 147] width 75 height 16
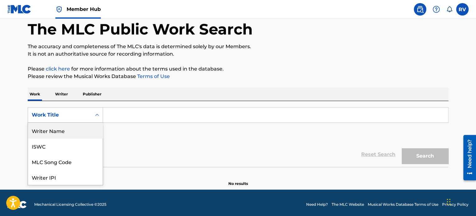
click at [64, 135] on div "Writer Name" at bounding box center [65, 131] width 75 height 16
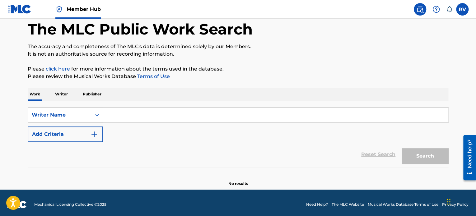
click at [128, 111] on input "Search Form" at bounding box center [275, 115] width 345 height 15
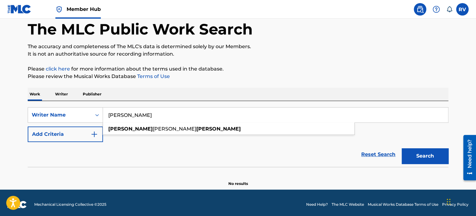
click at [402, 149] on button "Search" at bounding box center [425, 157] width 47 height 16
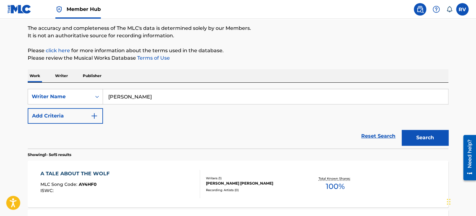
scroll to position [49, 0]
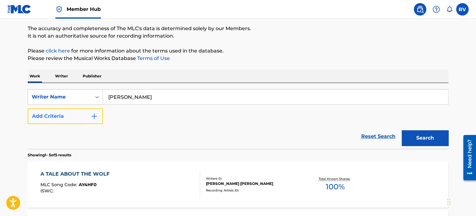
click at [92, 115] on img "Search Form" at bounding box center [94, 116] width 7 height 7
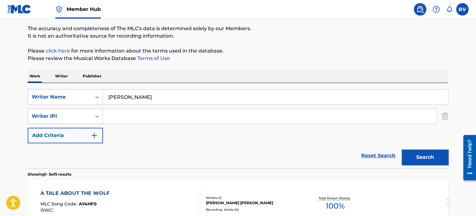
click at [92, 120] on div "Search Form" at bounding box center [97, 116] width 11 height 11
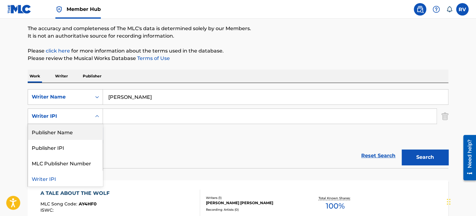
click at [100, 115] on icon "Search Form" at bounding box center [97, 116] width 6 height 6
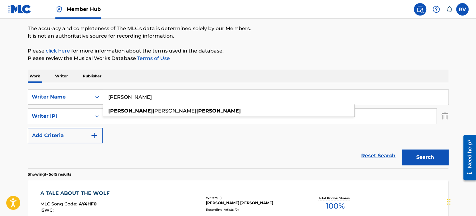
drag, startPoint x: 150, startPoint y: 94, endPoint x: 126, endPoint y: 101, distance: 25.5
click at [123, 101] on input "[PERSON_NAME]" at bounding box center [275, 97] width 345 height 15
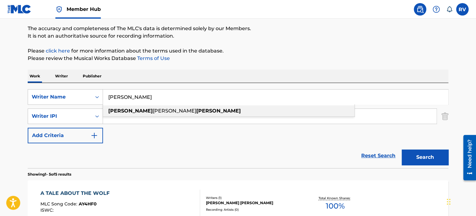
click at [153, 112] on span "[PERSON_NAME]" at bounding box center [175, 111] width 44 height 6
type input "[PERSON_NAME] [PERSON_NAME]"
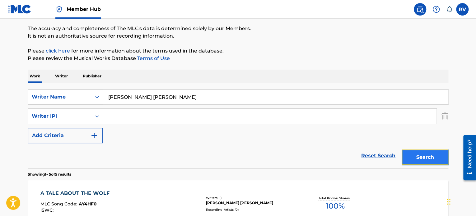
click at [422, 158] on button "Search" at bounding box center [425, 158] width 47 height 16
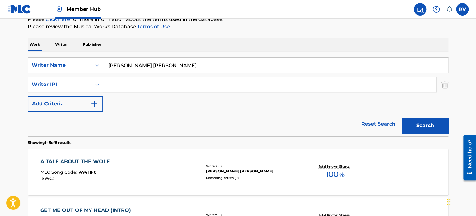
scroll to position [0, 0]
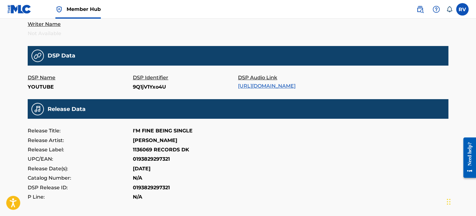
scroll to position [187, 0]
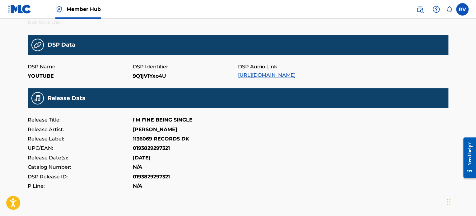
click at [264, 77] on link "https://music.youtube.com/watch?v=9Q1jV1Yxo4U" at bounding box center [267, 75] width 58 height 6
